Goal: Information Seeking & Learning: Check status

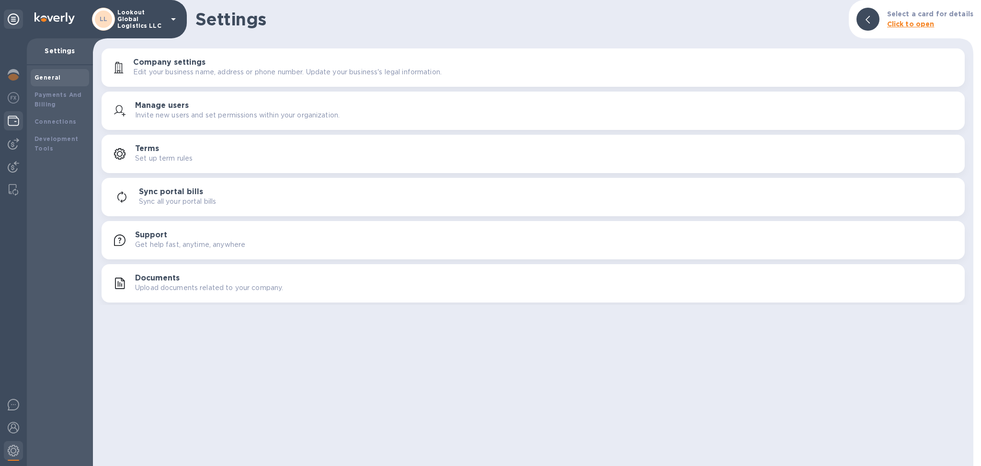
click at [14, 119] on img at bounding box center [14, 121] width 12 height 12
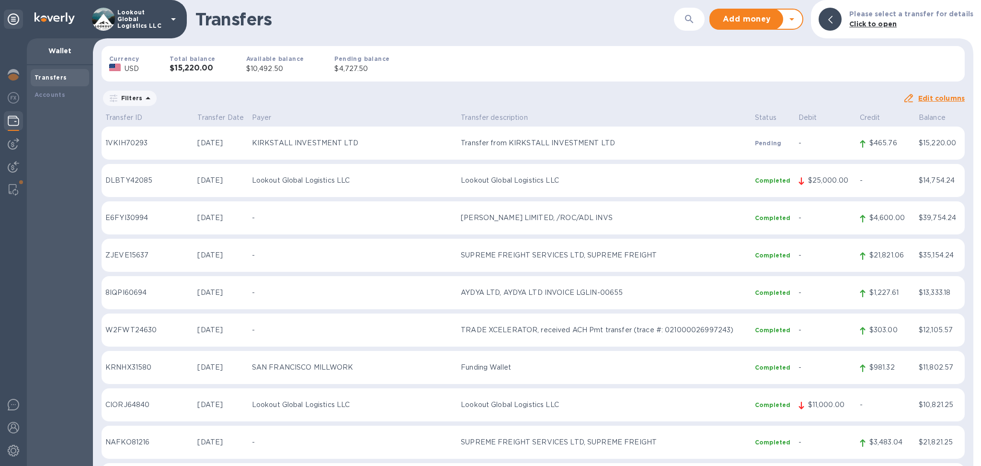
click at [687, 25] on button "button" at bounding box center [689, 19] width 23 height 23
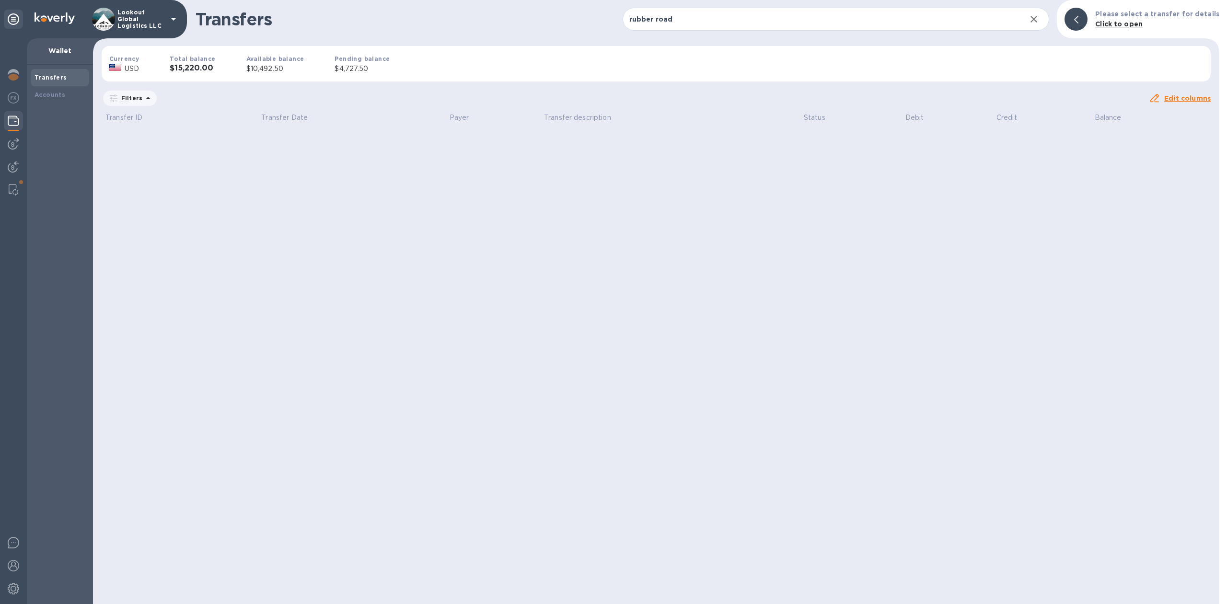
click at [669, 4] on div "Transfers rubber road ​ Add money Withdraw money Please select a transfer for d…" at bounding box center [656, 19] width 1126 height 38
click at [667, 18] on input "rubber road" at bounding box center [820, 19] width 396 height 23
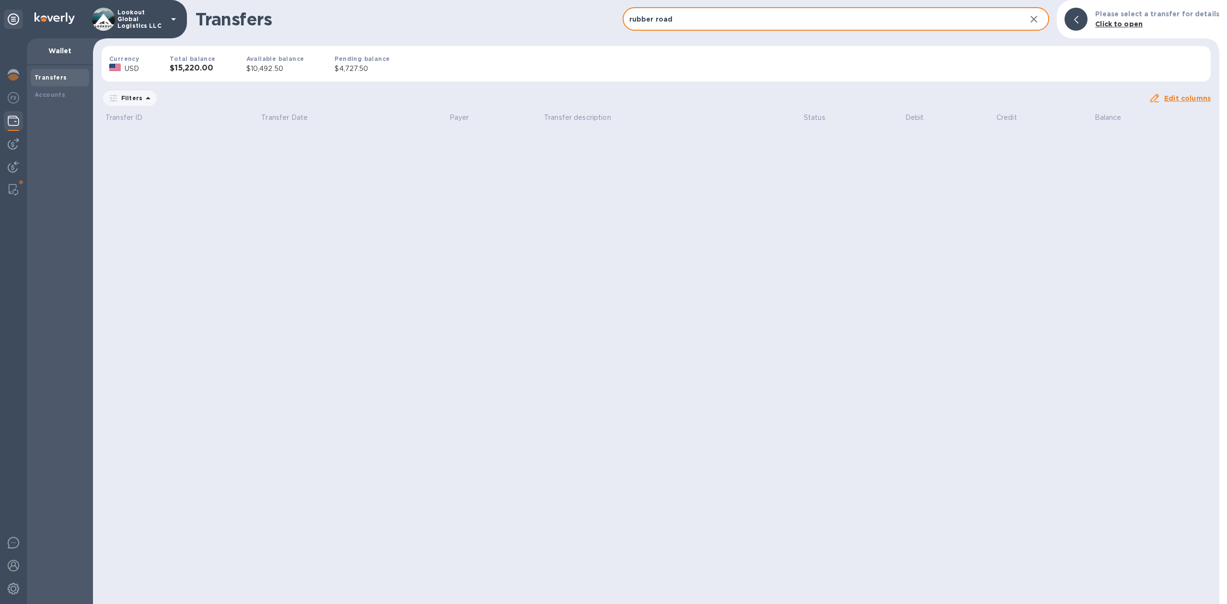
click at [667, 18] on input "rubber road" at bounding box center [820, 19] width 396 height 23
type input "rubber"
drag, startPoint x: 679, startPoint y: 16, endPoint x: 546, endPoint y: 18, distance: 132.7
click at [546, 18] on div "Transfers rubber ​ Add money Withdraw money Please select a transfer for detail…" at bounding box center [656, 19] width 1126 height 38
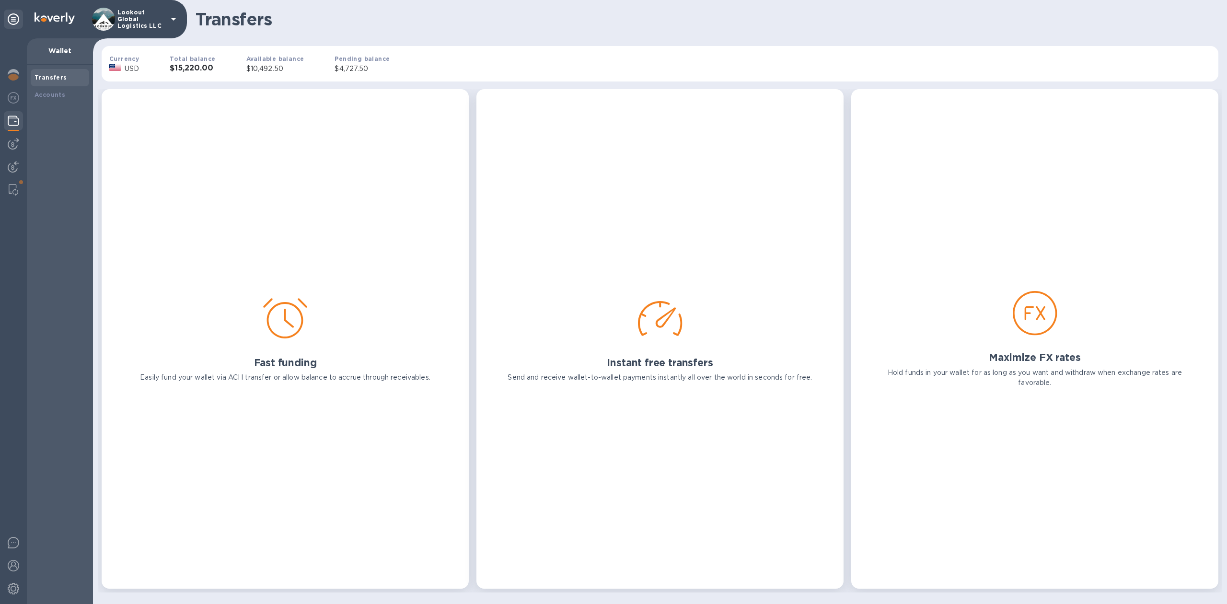
click at [689, 58] on div "Currency USD Total balance $15,220.00 Available balance $10,492.50 Pending bala…" at bounding box center [660, 63] width 1132 height 51
click at [47, 95] on b "Accounts" at bounding box center [50, 94] width 31 height 7
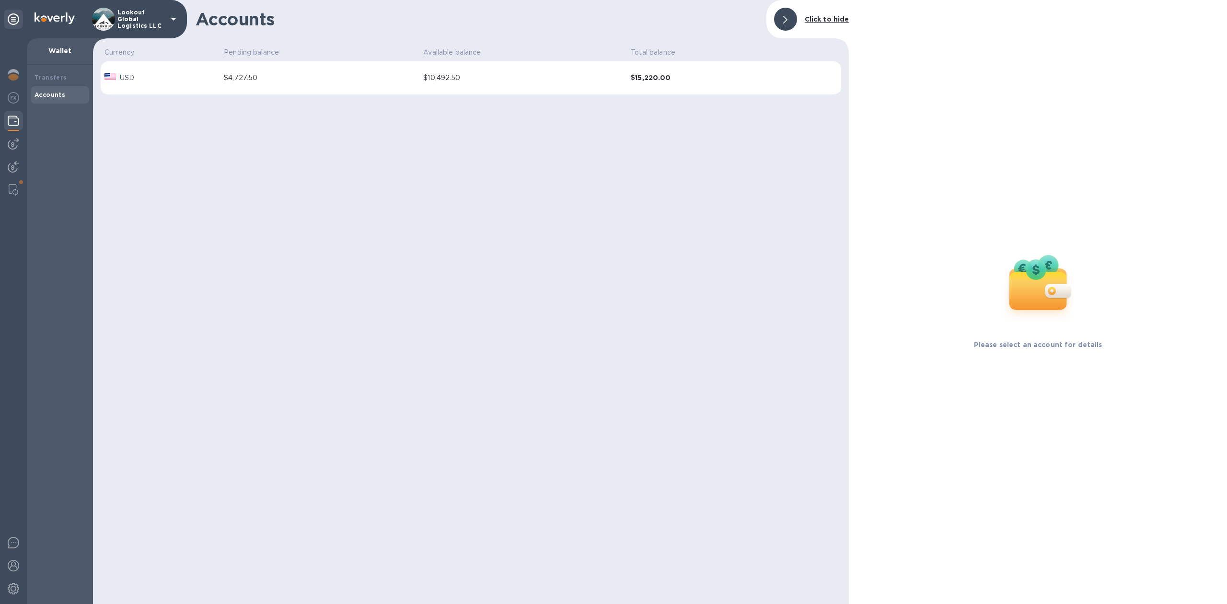
click at [55, 68] on div "Transfers Accounts" at bounding box center [60, 334] width 66 height 539
click at [50, 74] on b "Transfers" at bounding box center [51, 77] width 33 height 7
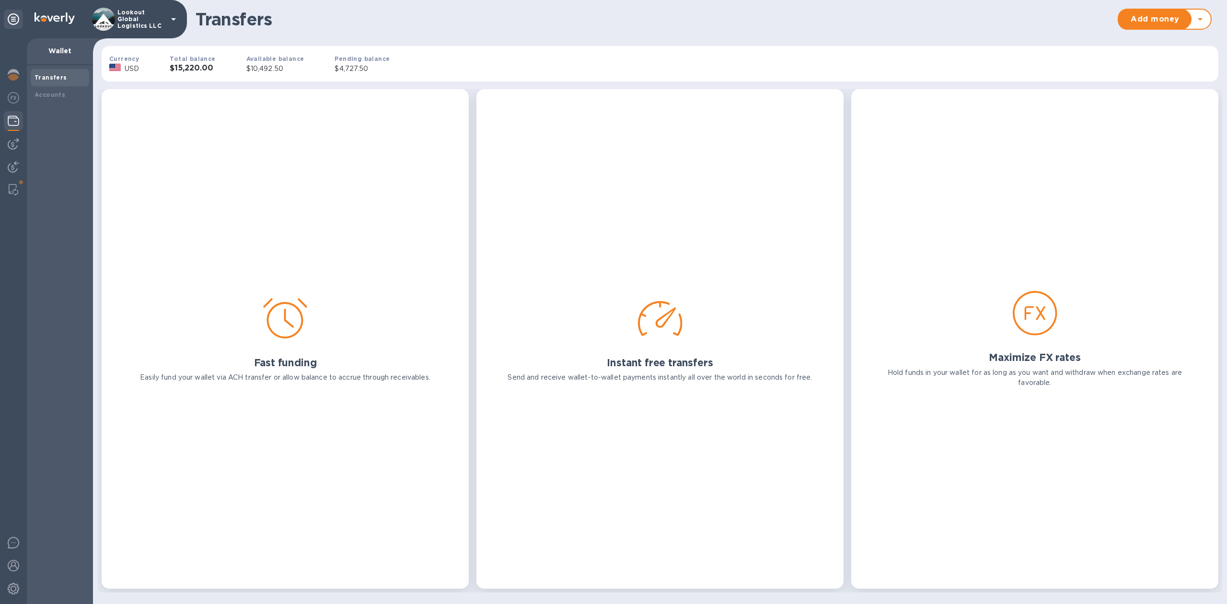
click at [788, 21] on h1 "Transfers" at bounding box center [654, 19] width 917 height 20
click at [57, 94] on b "Accounts" at bounding box center [50, 94] width 31 height 7
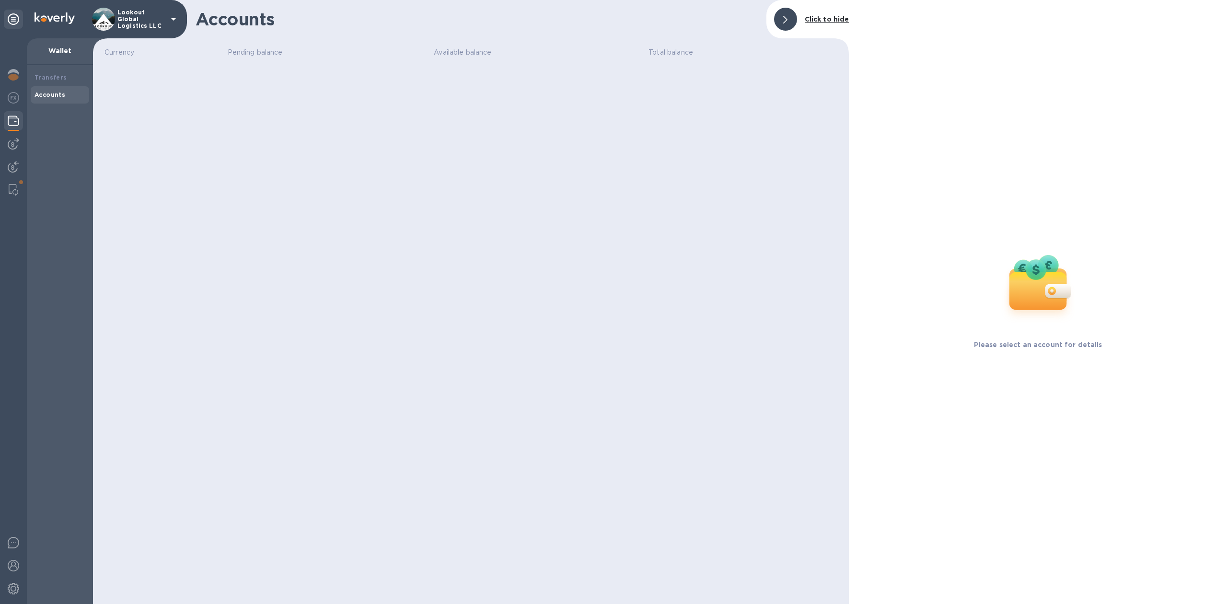
click at [56, 68] on div "Transfers Accounts" at bounding box center [60, 334] width 66 height 539
click at [12, 115] on img at bounding box center [14, 121] width 12 height 12
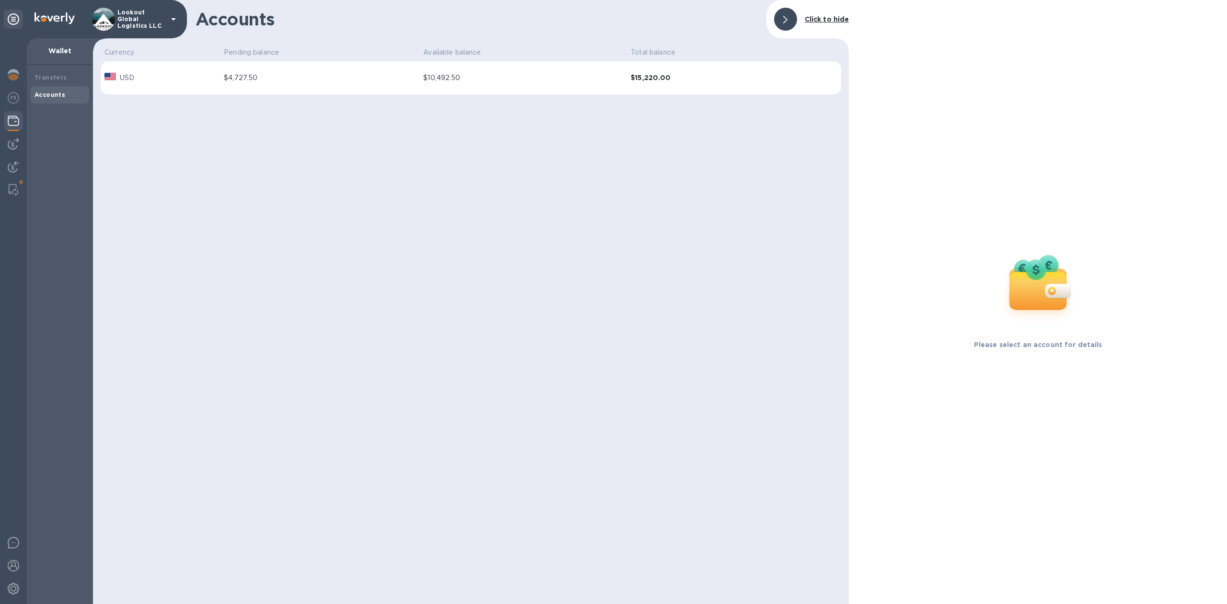
click at [391, 81] on div "$4,727.50" at bounding box center [320, 78] width 192 height 10
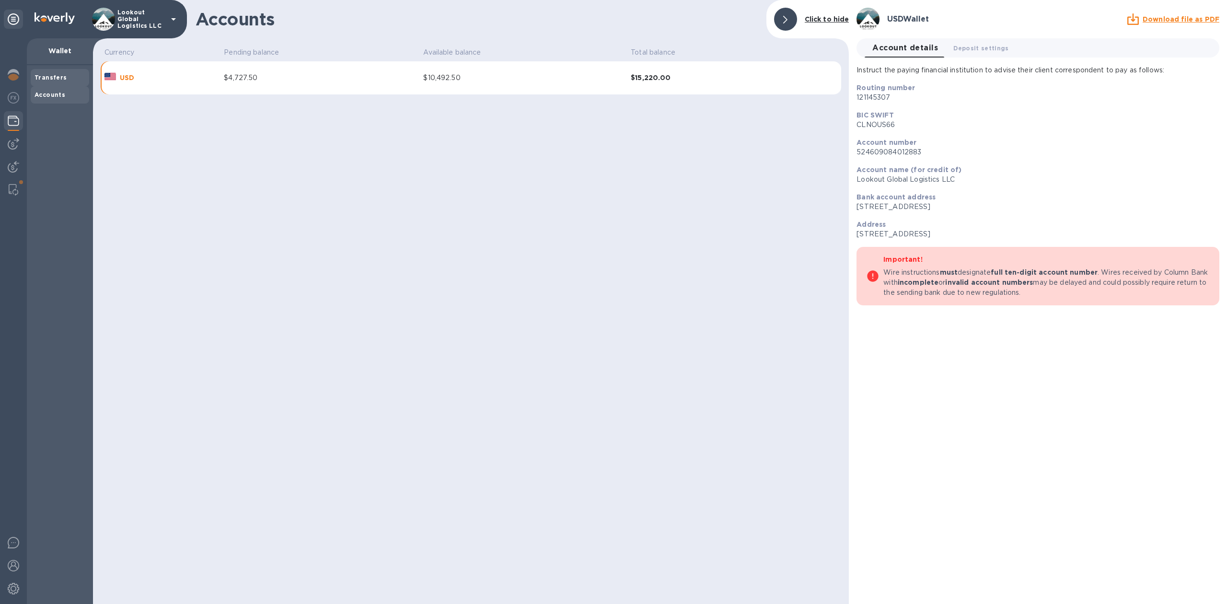
click at [72, 79] on div "Transfers" at bounding box center [60, 78] width 51 height 10
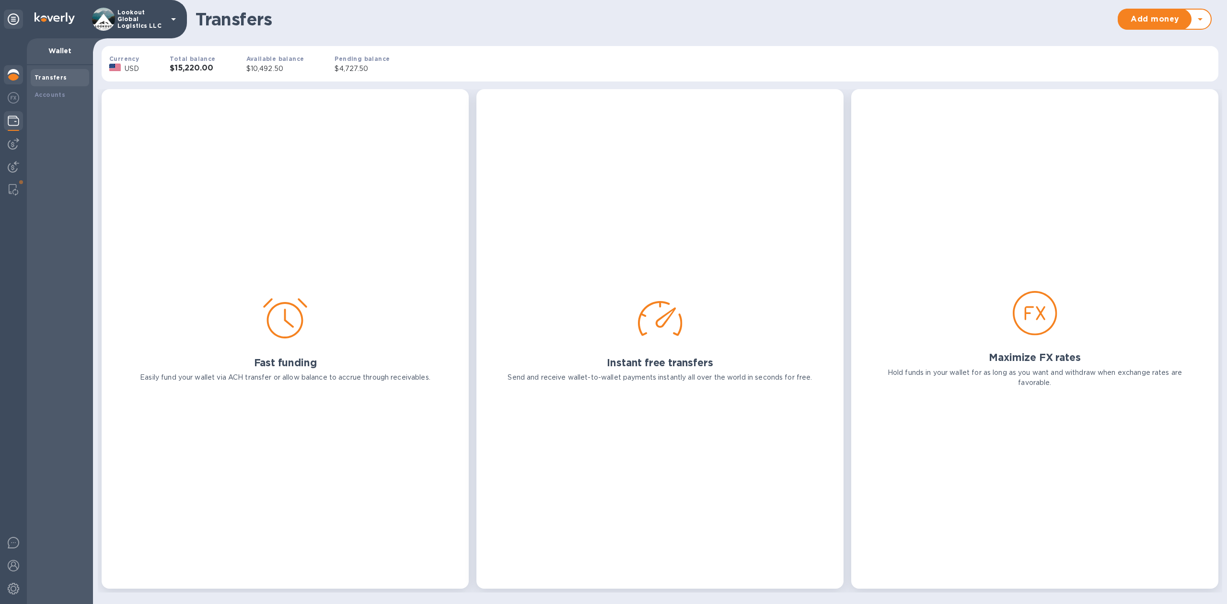
click at [12, 72] on img at bounding box center [14, 75] width 12 height 12
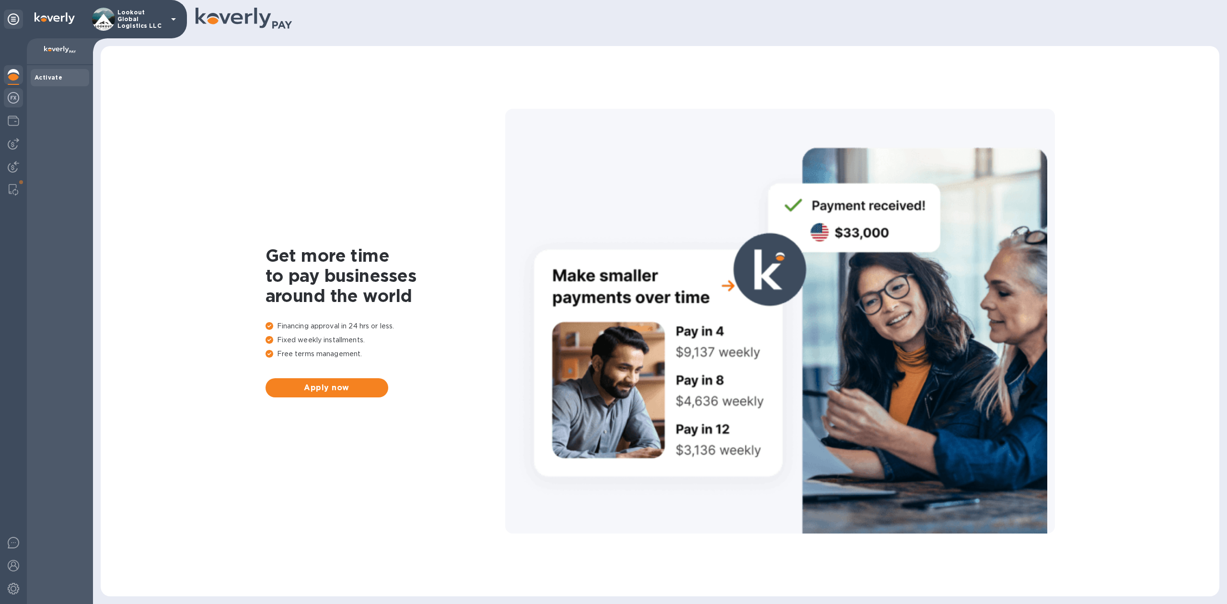
click at [15, 96] on img at bounding box center [14, 98] width 12 height 12
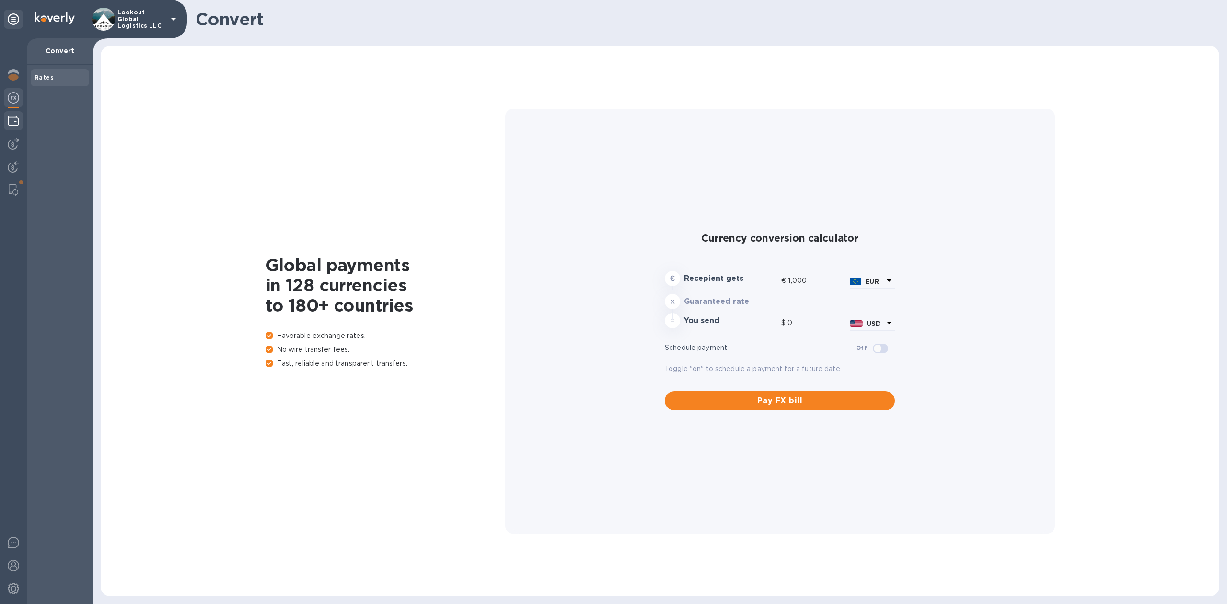
type input "1,171.34"
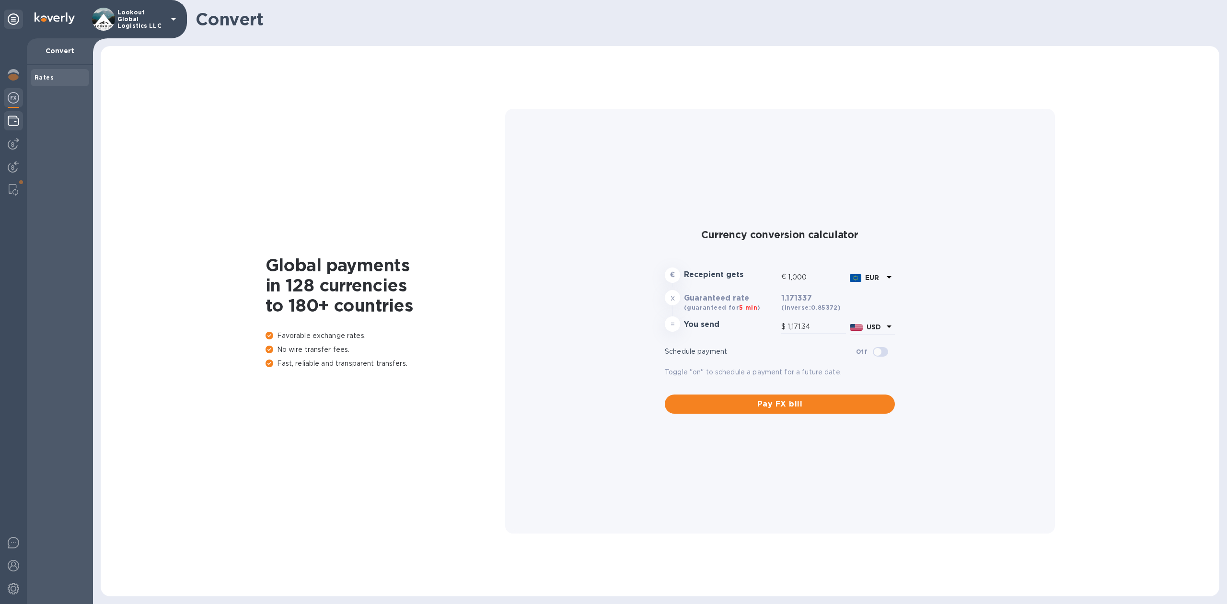
click at [14, 127] on div at bounding box center [13, 121] width 19 height 21
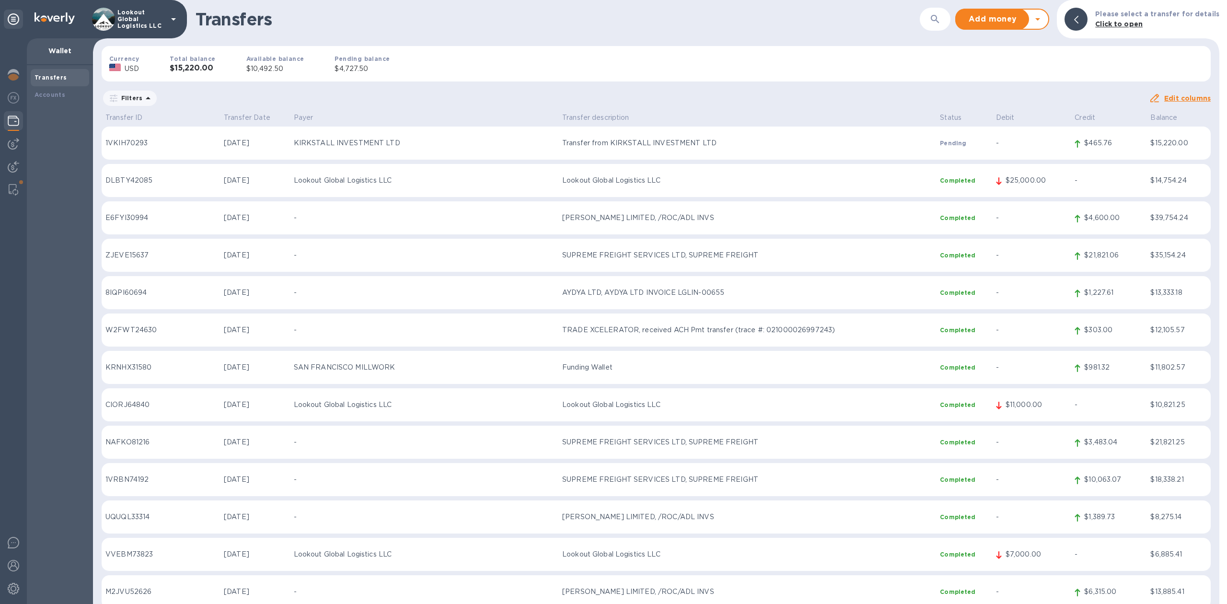
scroll to position [720, 0]
